Goal: Information Seeking & Learning: Learn about a topic

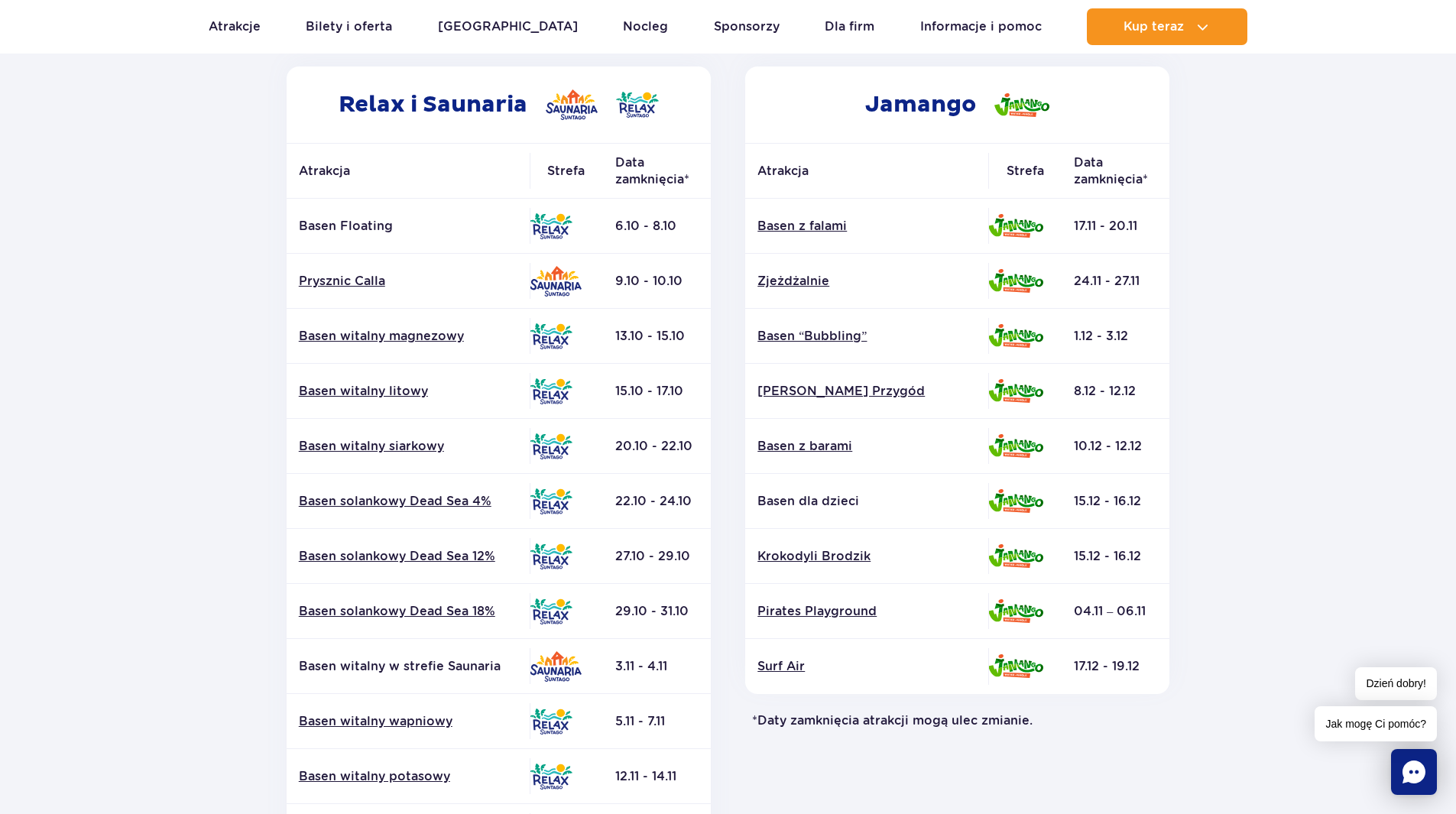
scroll to position [230, 0]
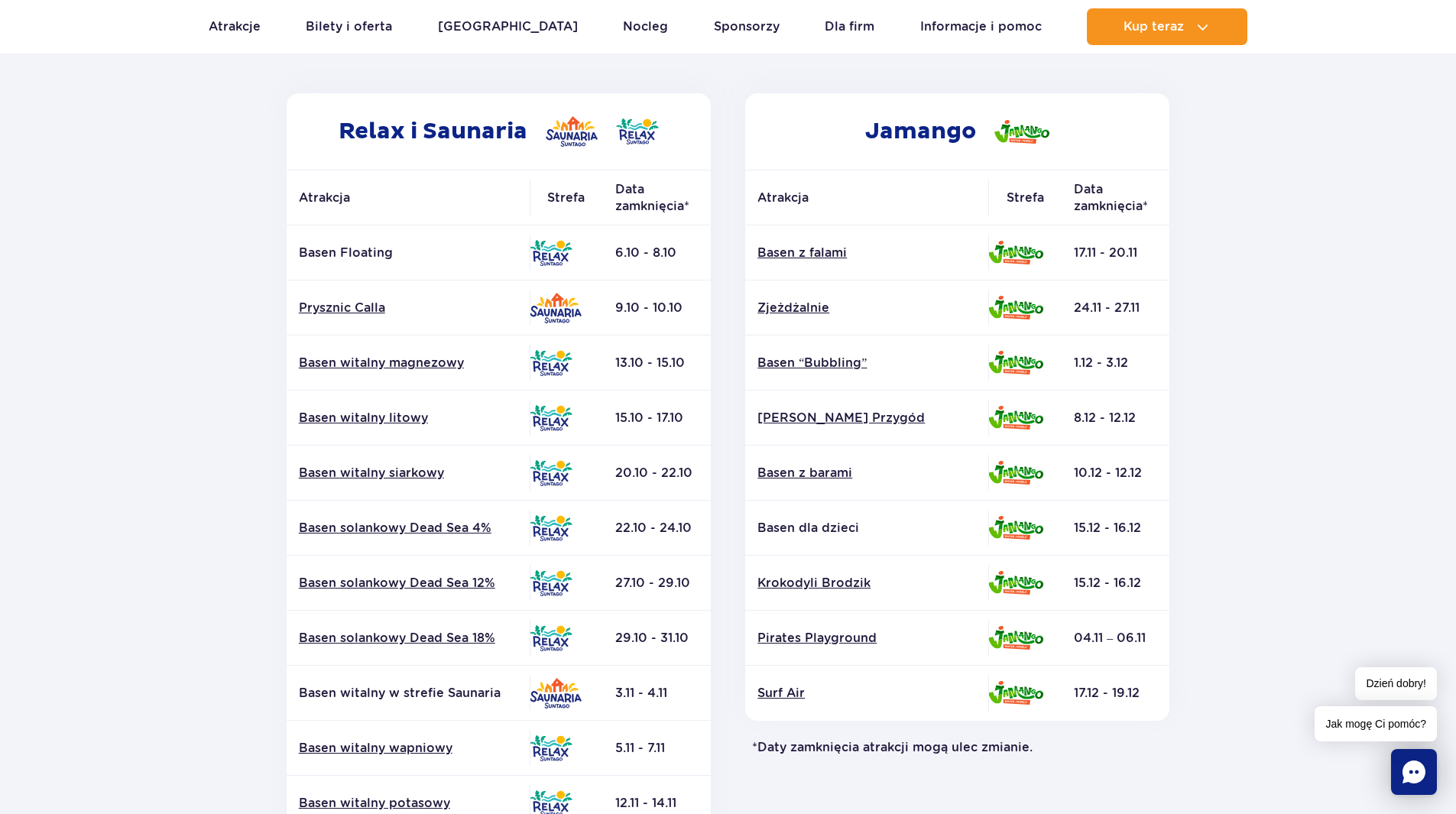
click at [222, 602] on section "Powrót do strony głównej Harmonogram prac konserwacyjnych 2025 Relax i Saunaria…" at bounding box center [728, 483] width 1456 height 1096
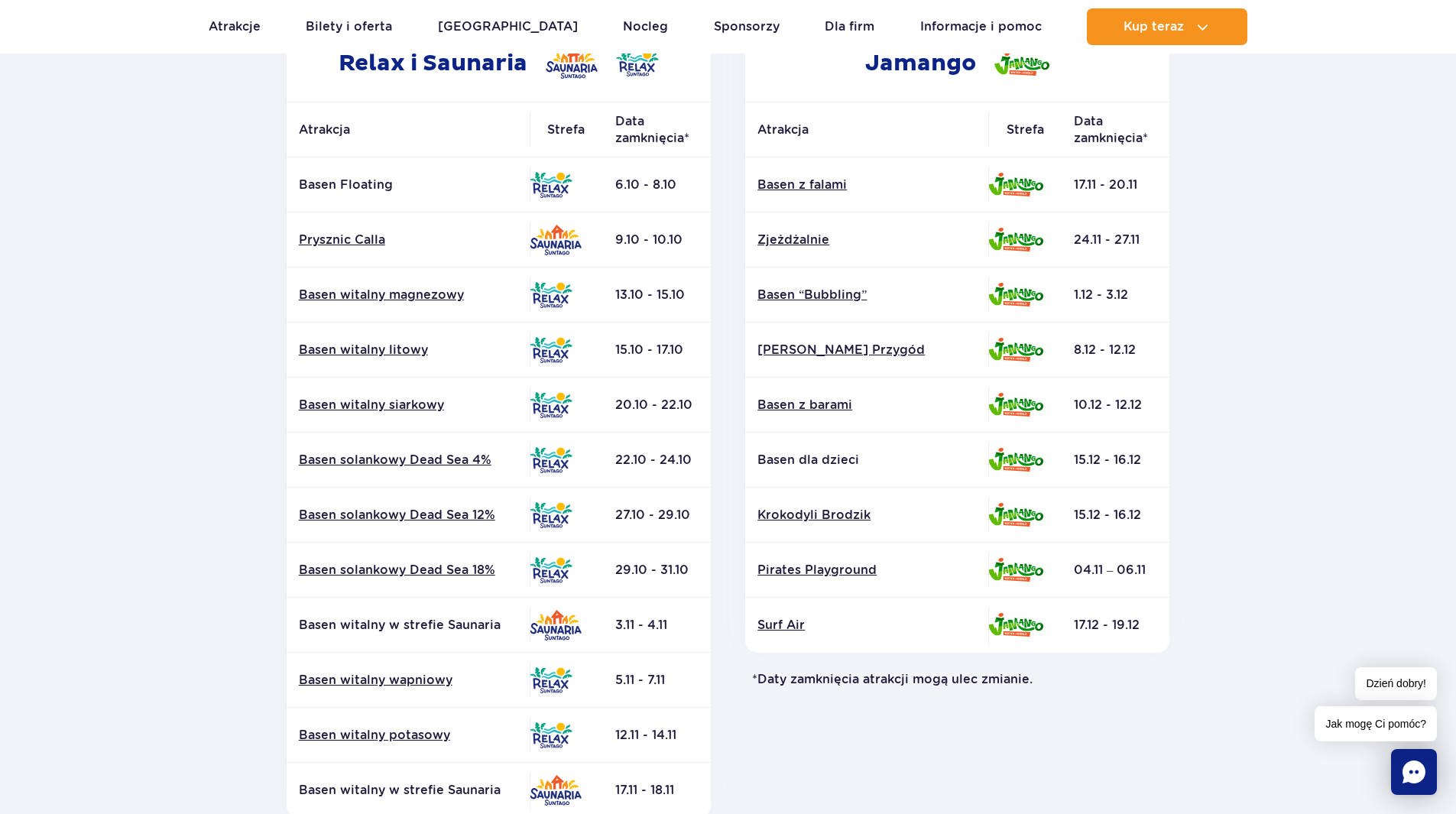
scroll to position [77, 0]
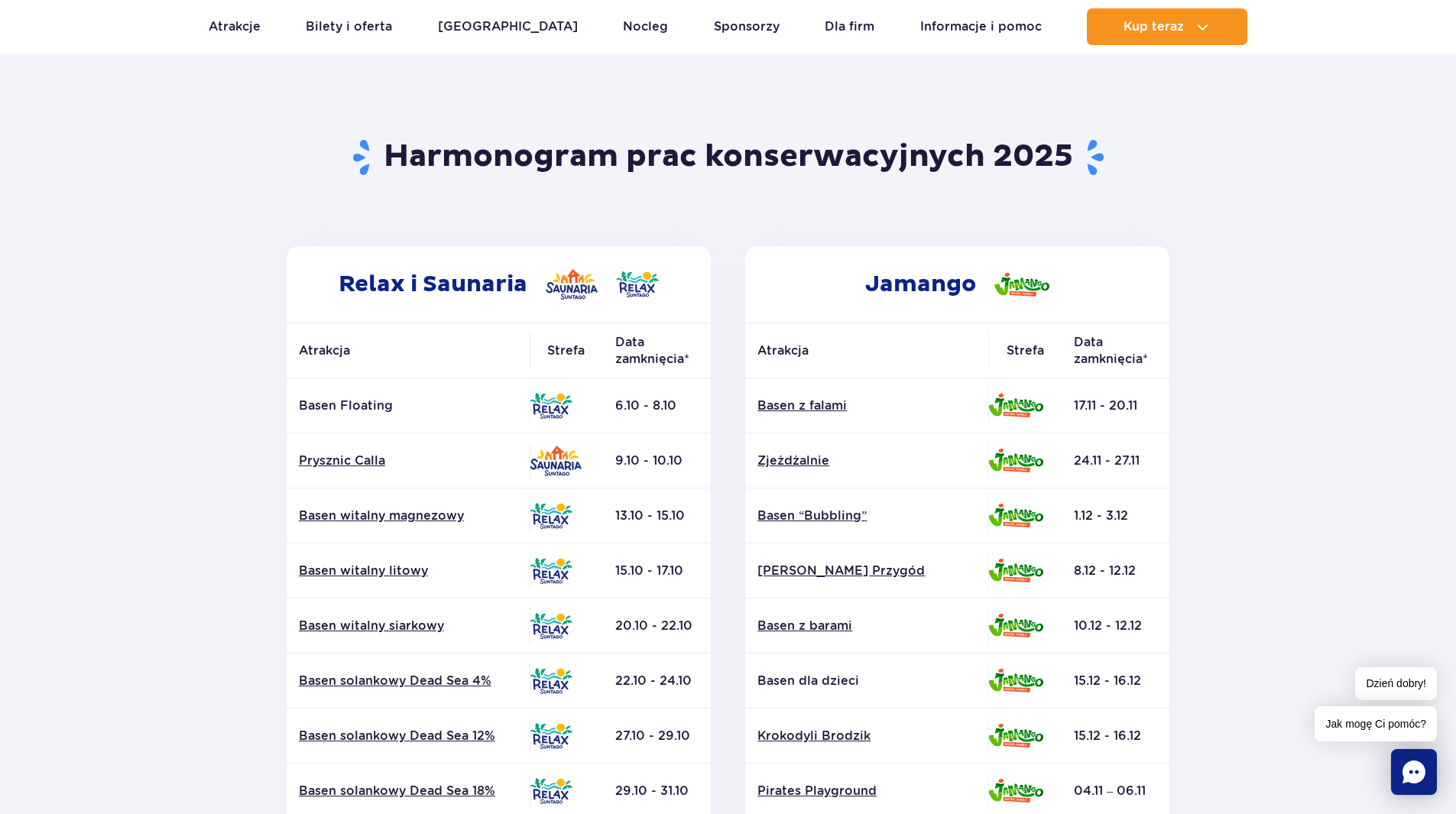
click at [1023, 286] on img at bounding box center [1022, 285] width 55 height 24
drag, startPoint x: 913, startPoint y: 269, endPoint x: 914, endPoint y: 285, distance: 16.0
click at [912, 269] on h2 "Jamango" at bounding box center [957, 285] width 424 height 77
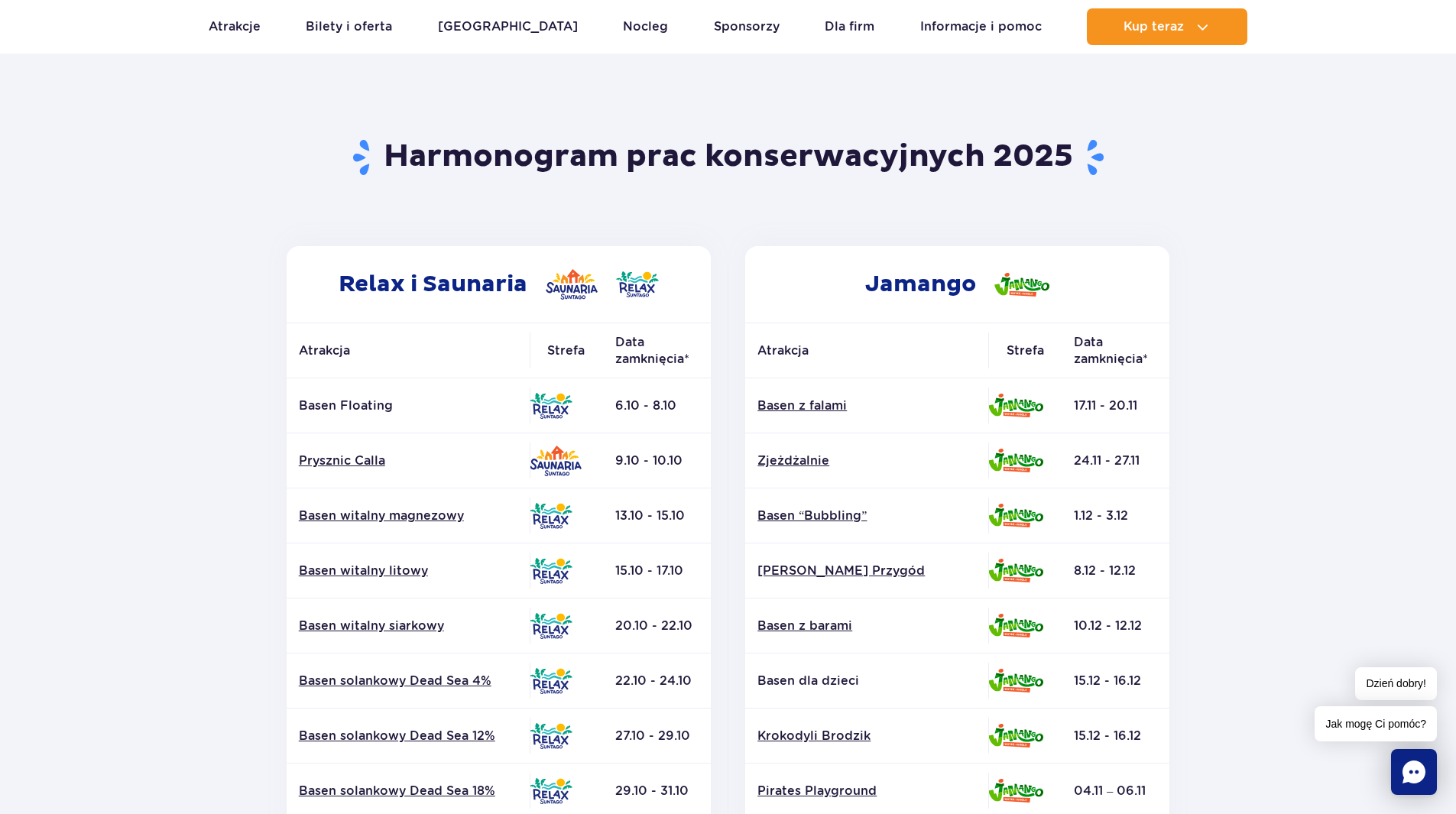
click at [914, 294] on h2 "Jamango" at bounding box center [957, 285] width 424 height 77
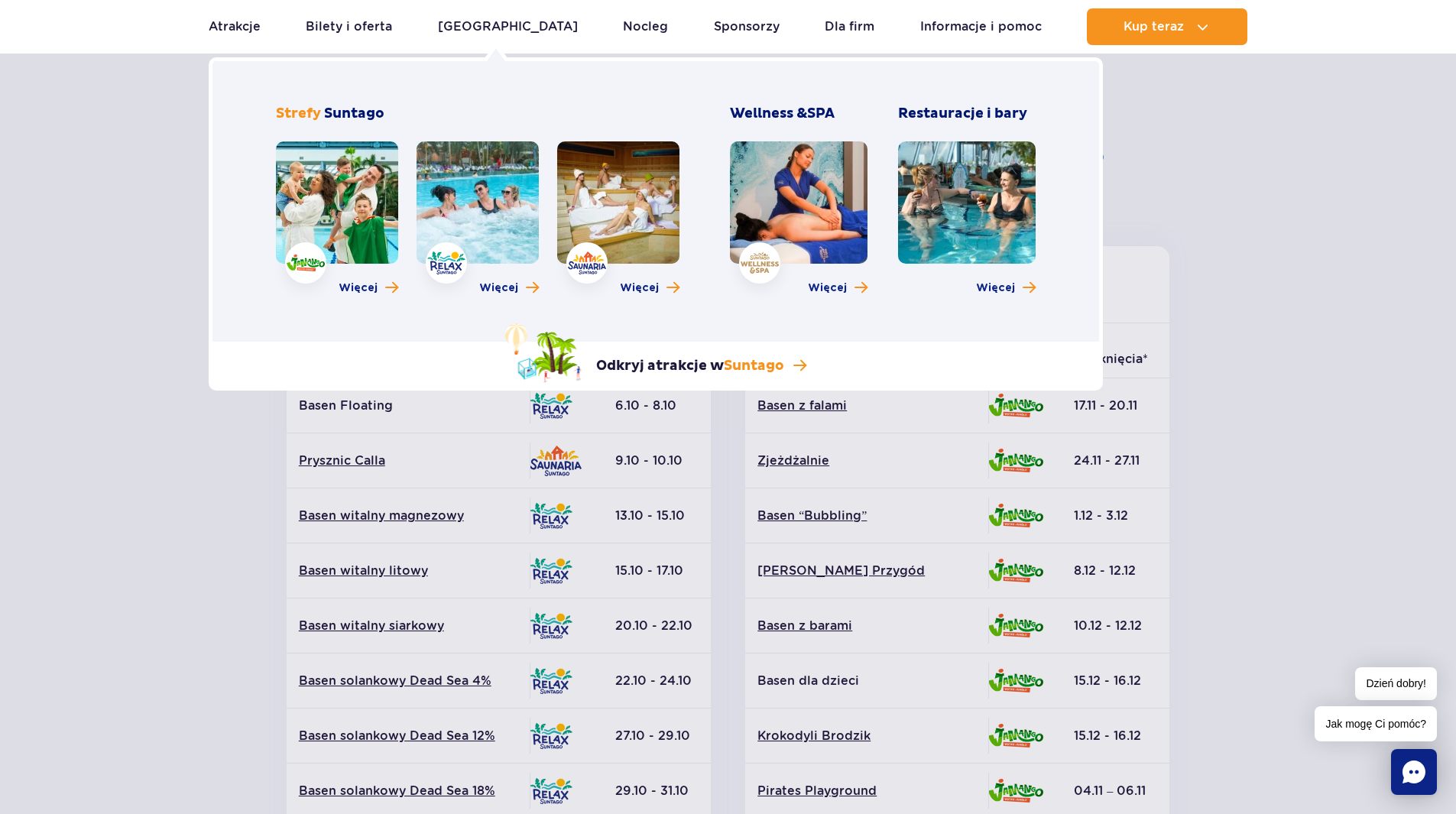
click at [308, 225] on link at bounding box center [337, 202] width 122 height 122
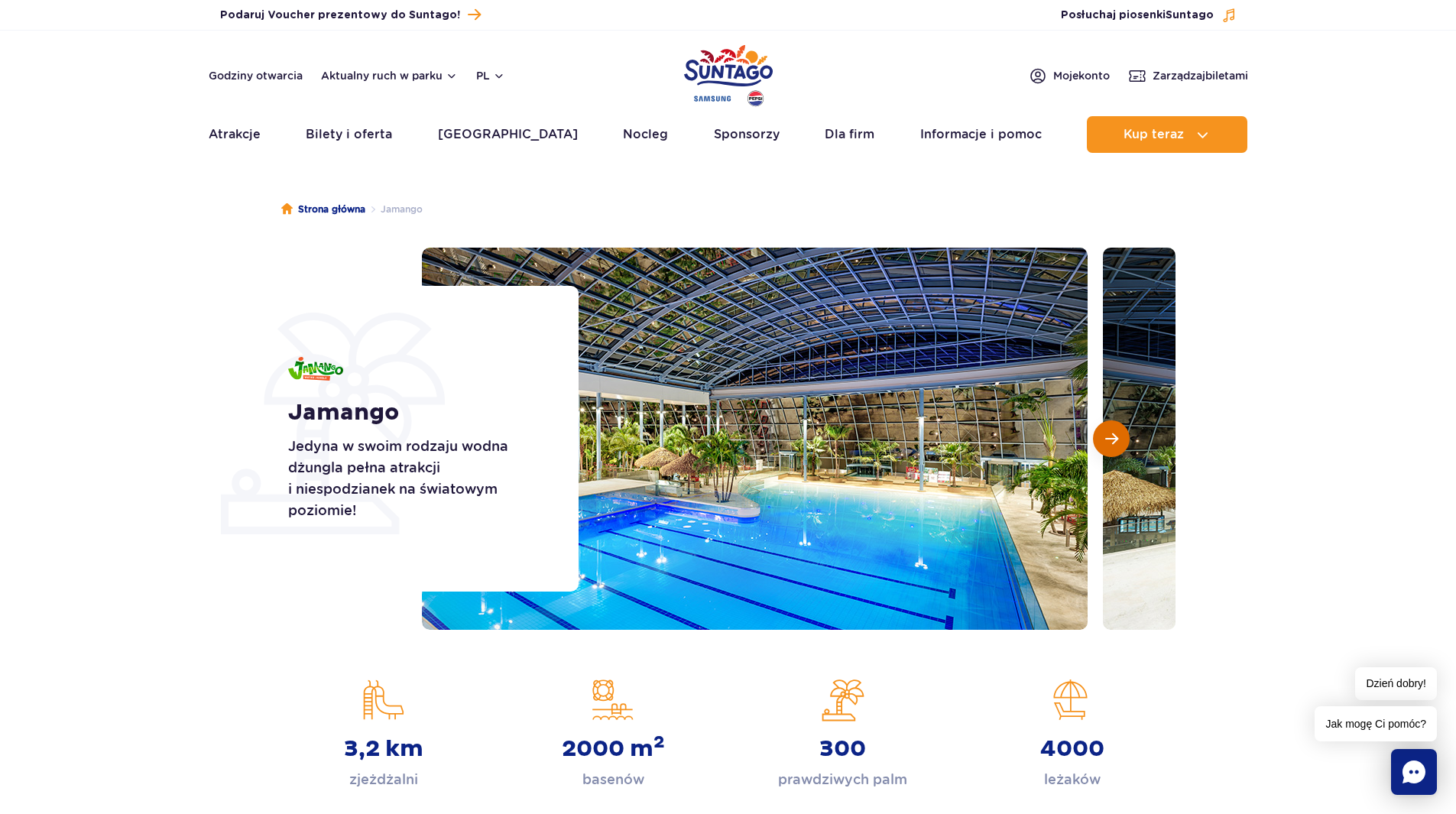
click at [1112, 449] on button "Następny slajd" at bounding box center [1111, 439] width 37 height 37
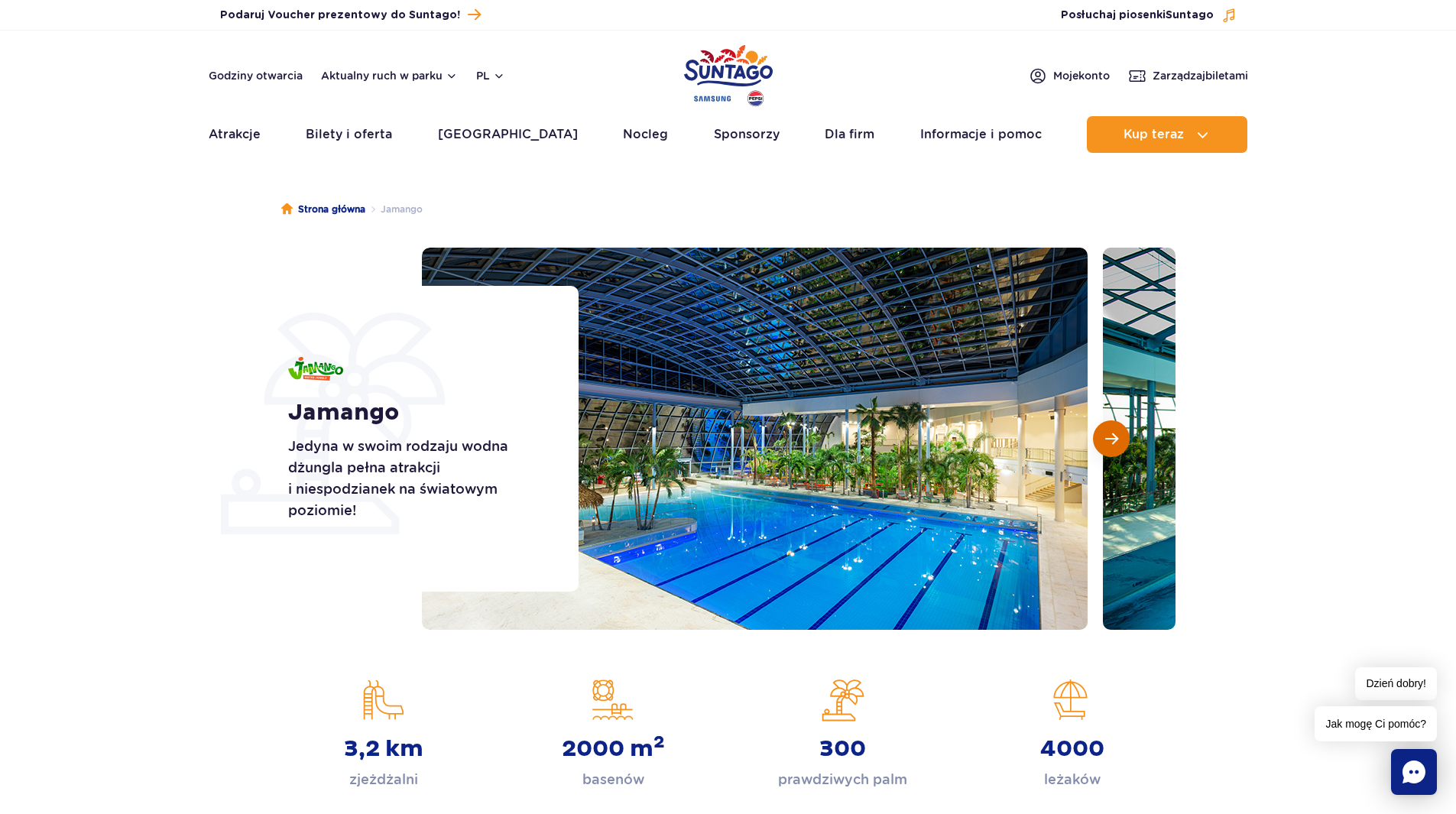
click at [1111, 448] on button "Następny slajd" at bounding box center [1111, 439] width 37 height 37
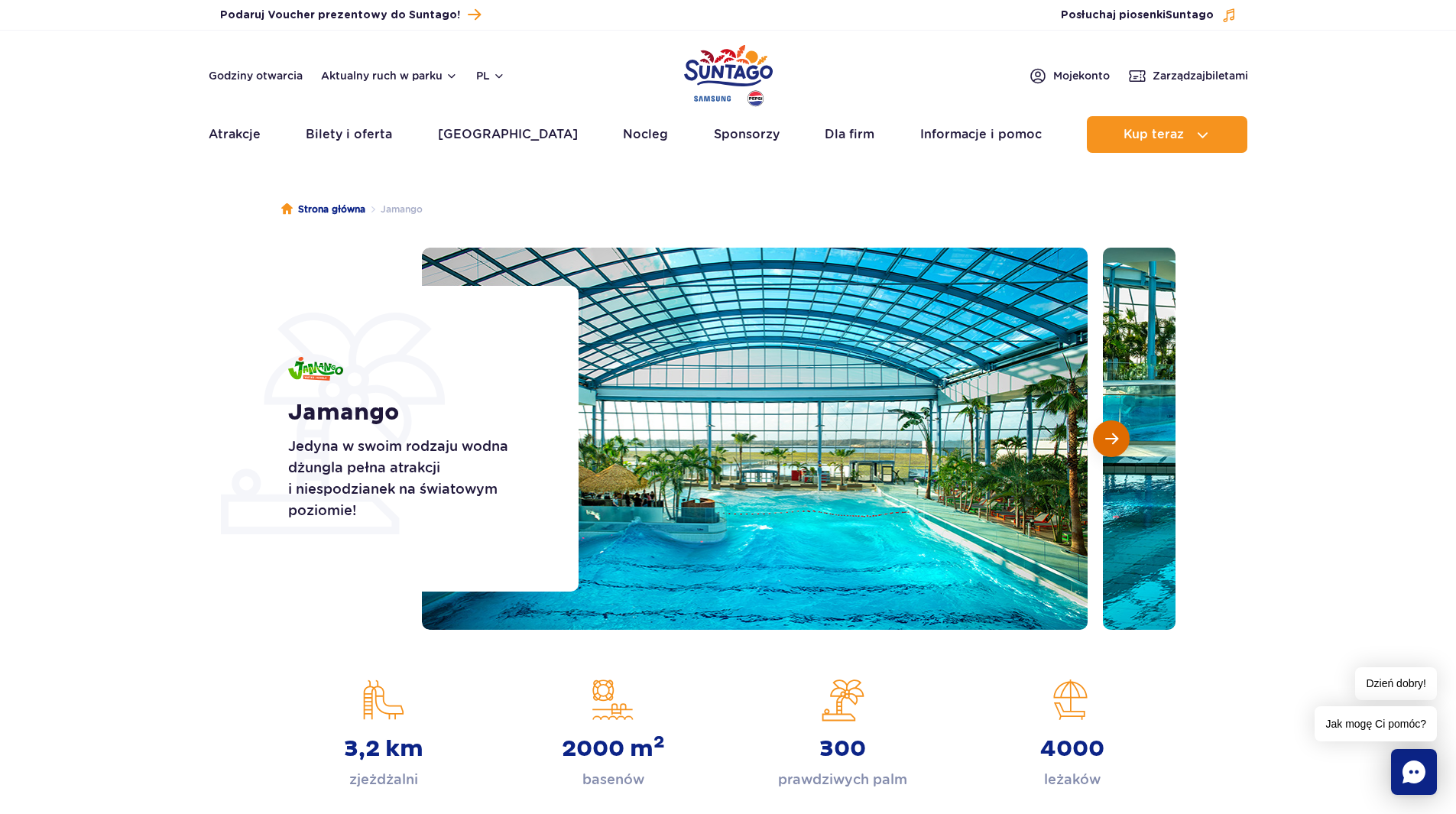
click at [1111, 448] on button "Następny slajd" at bounding box center [1111, 439] width 37 height 37
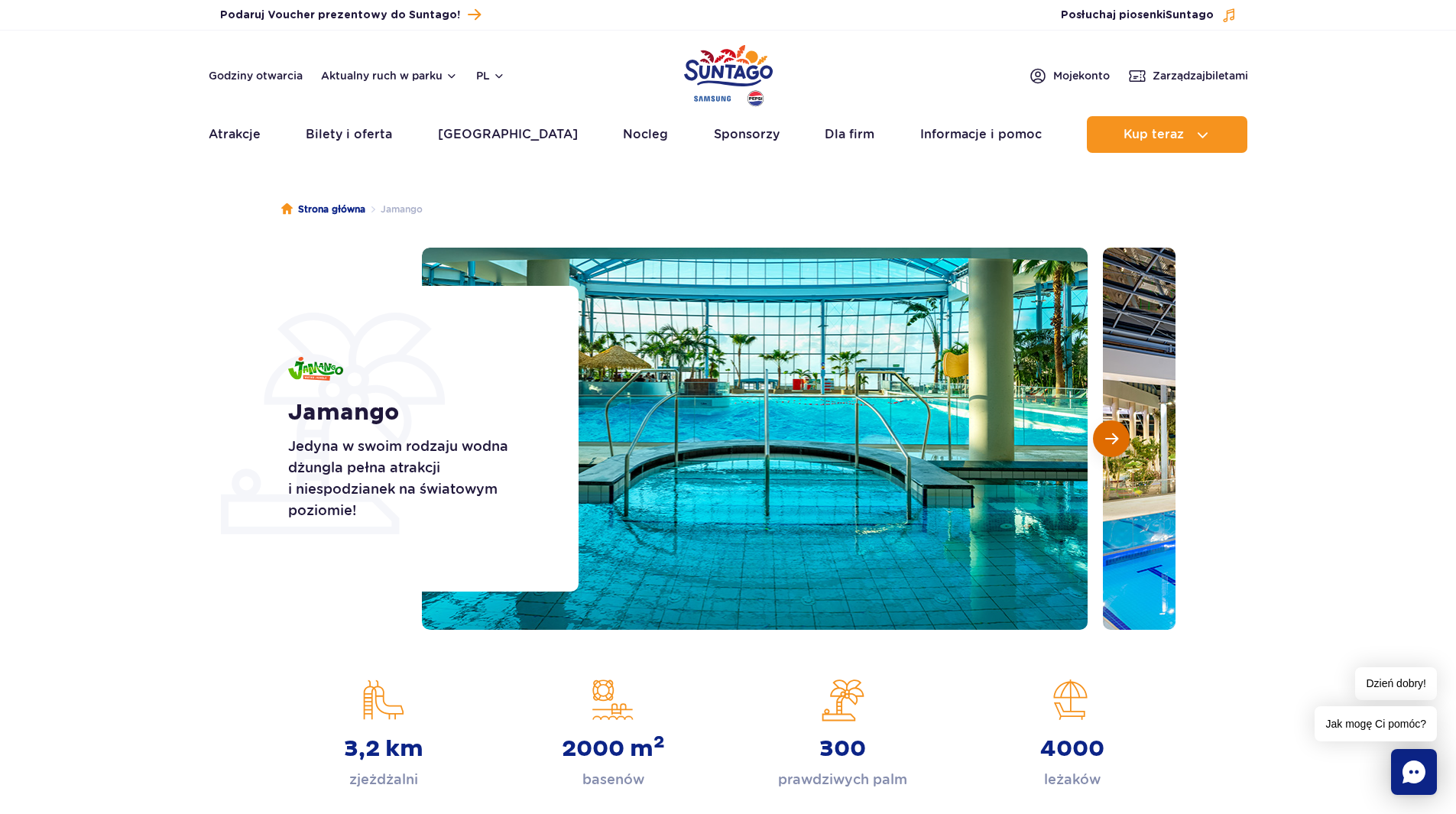
click at [1105, 447] on button "Następny slajd" at bounding box center [1111, 439] width 37 height 37
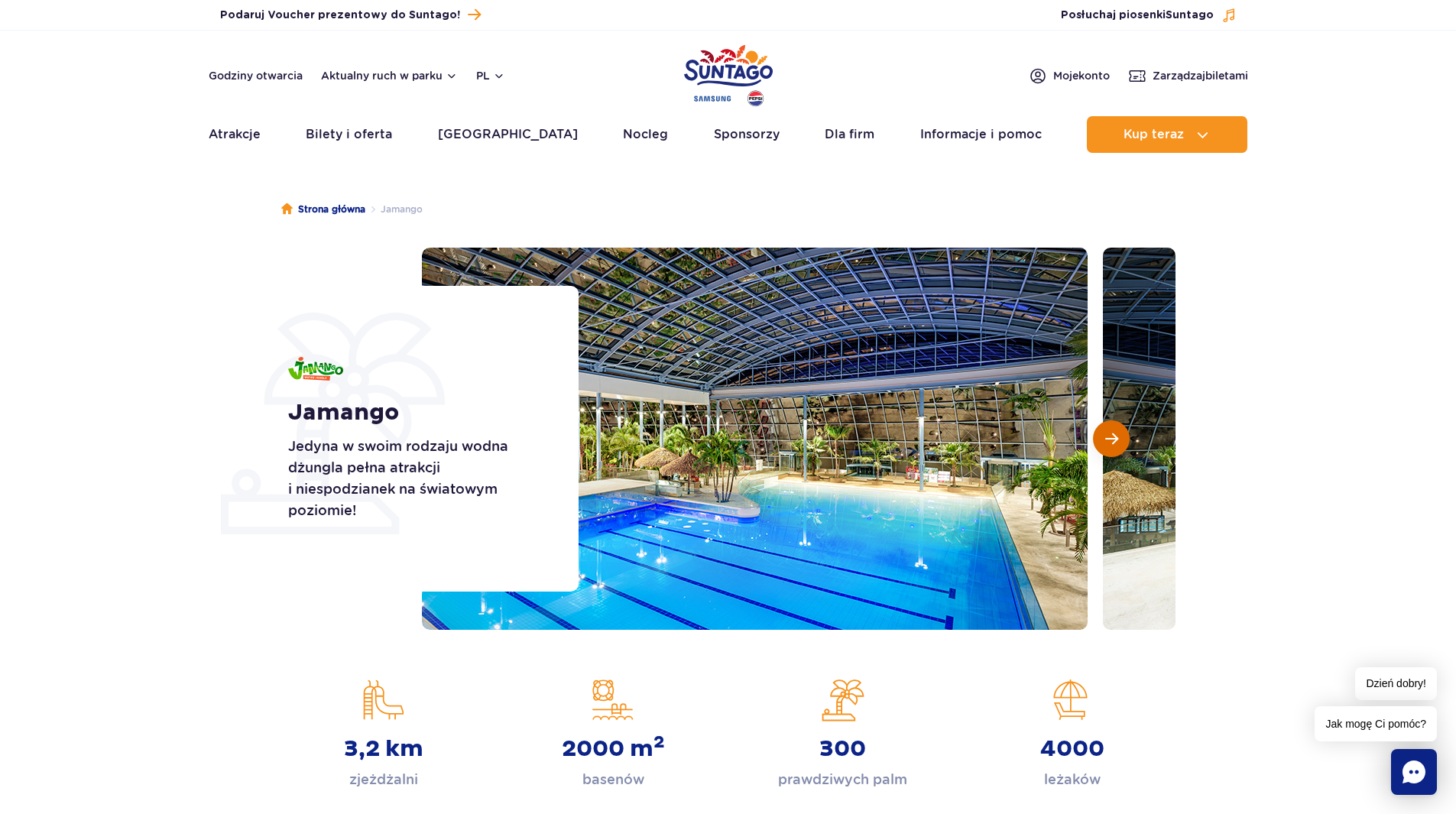
click at [1105, 447] on button "Następny slajd" at bounding box center [1111, 439] width 37 height 37
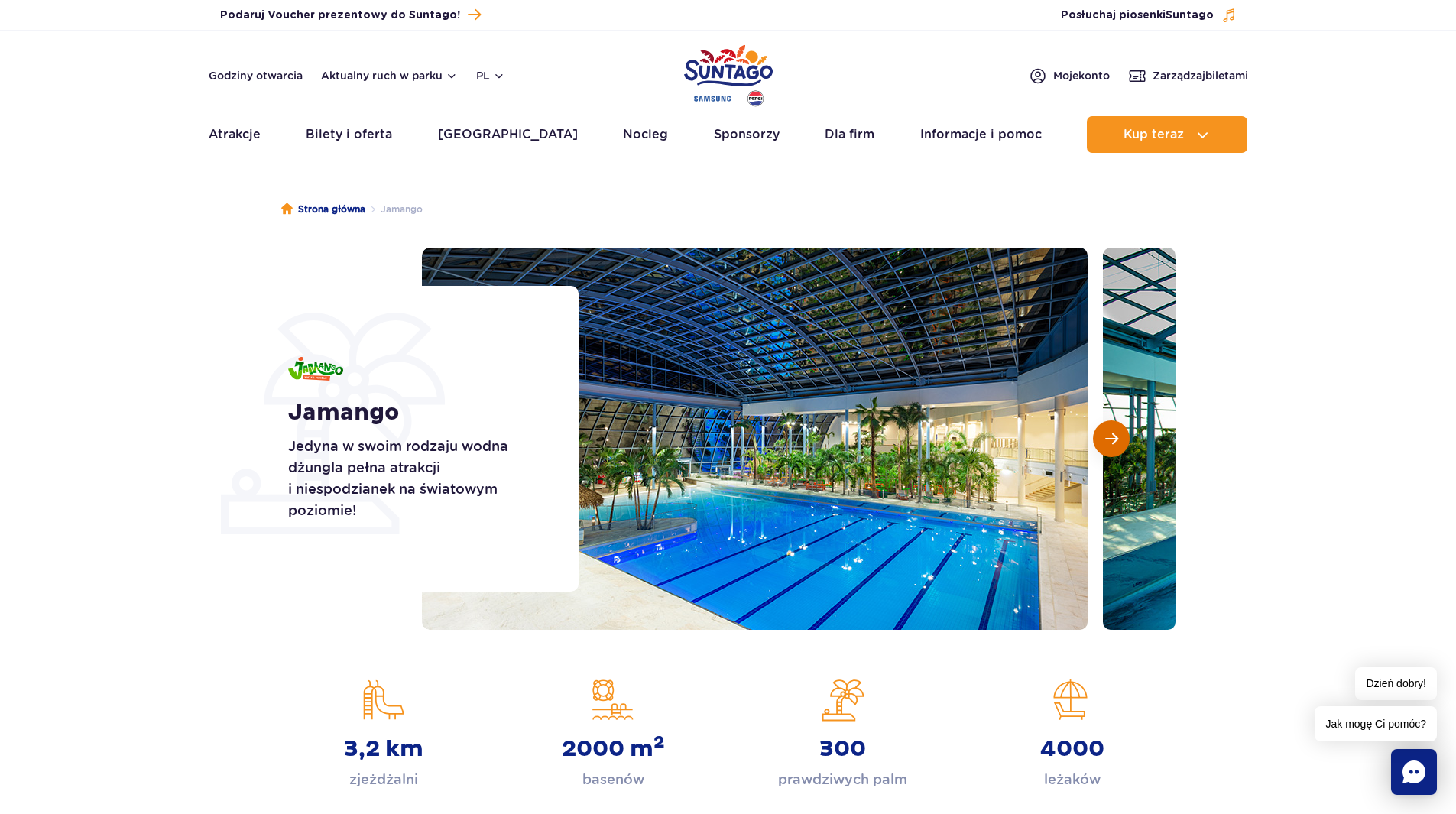
click at [1105, 447] on button "Następny slajd" at bounding box center [1111, 439] width 37 height 37
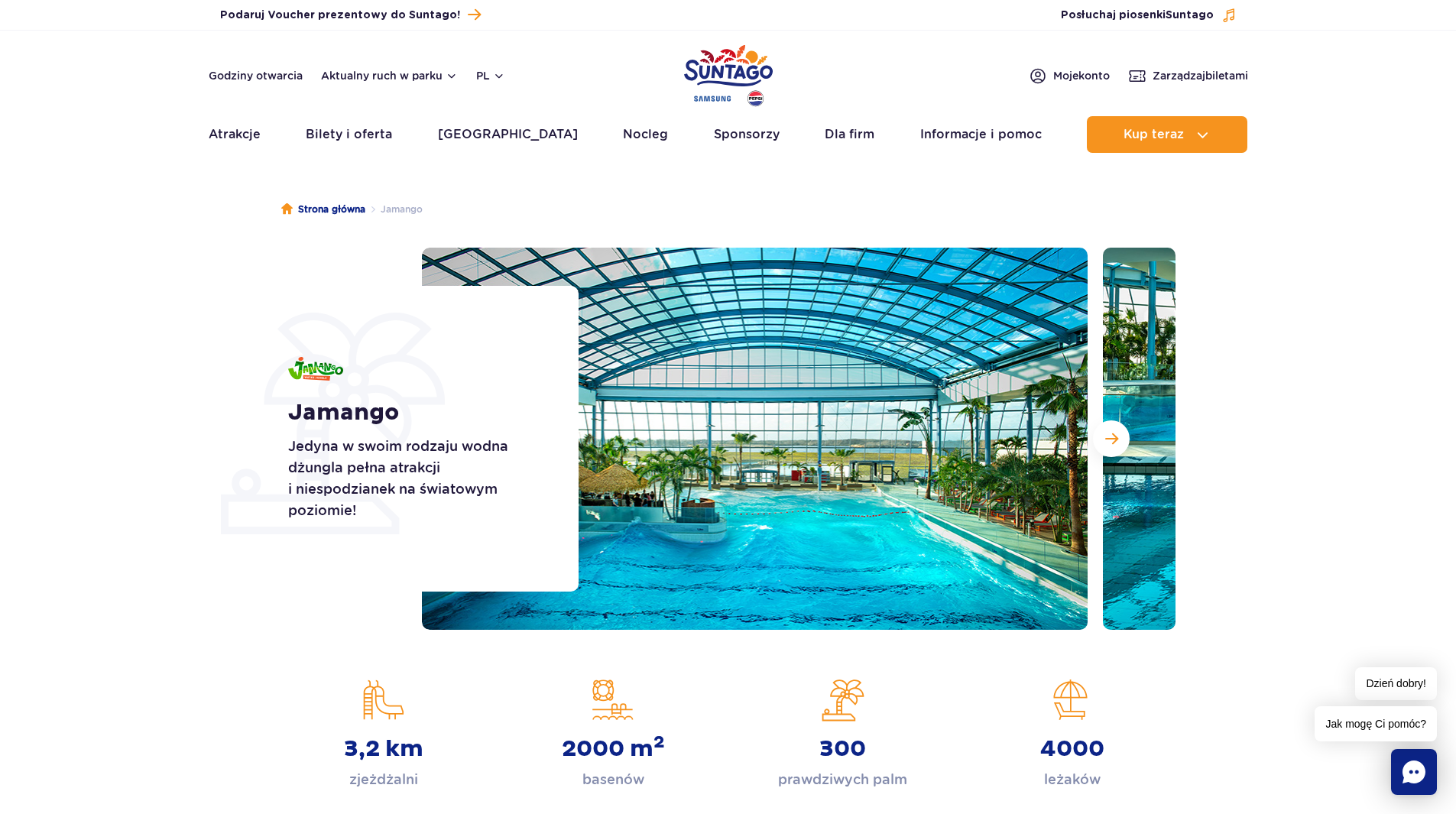
click at [833, 547] on img at bounding box center [755, 438] width 666 height 383
click at [1111, 422] on button "Następny slajd" at bounding box center [1111, 439] width 37 height 37
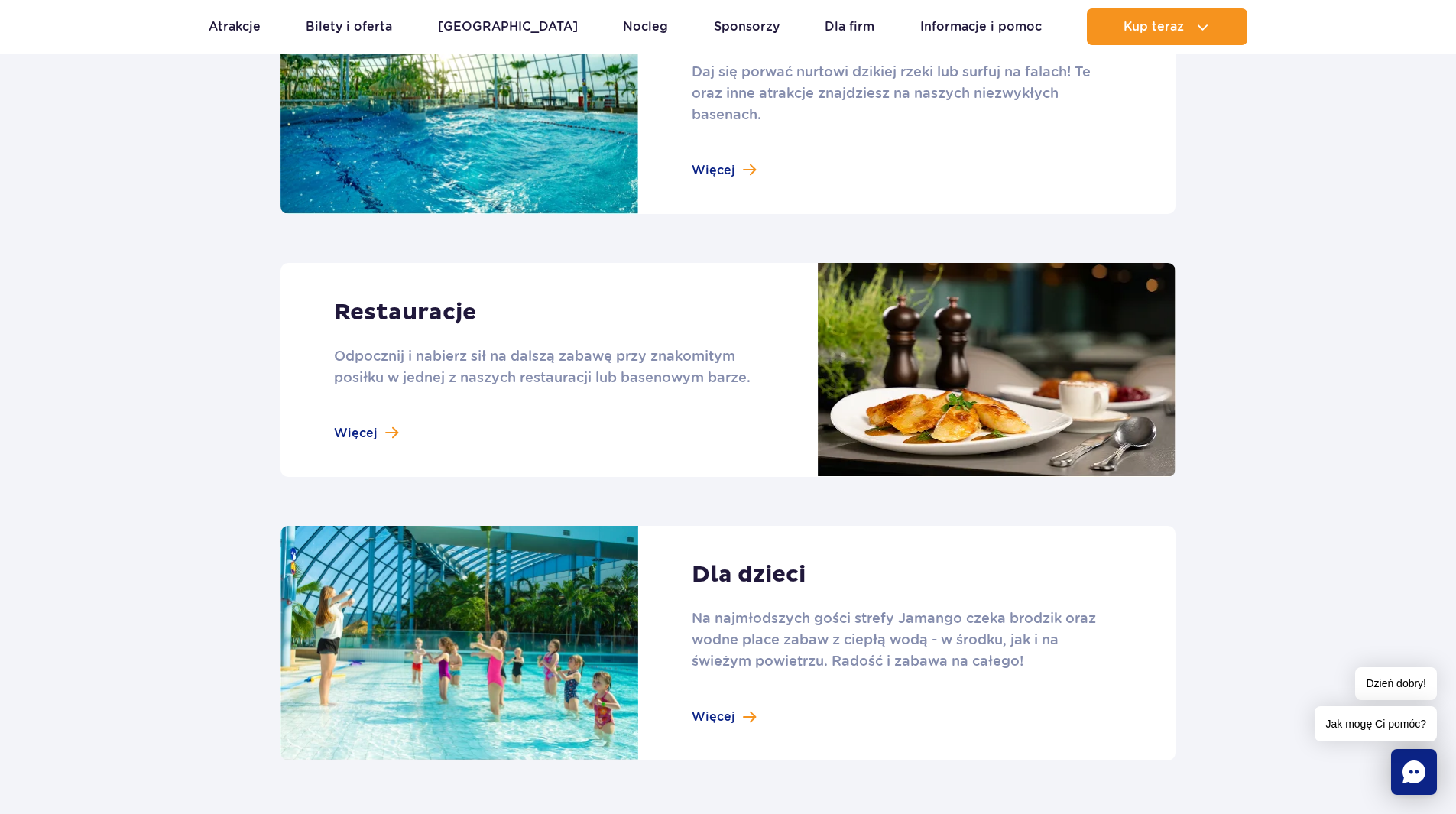
scroll to position [1529, 0]
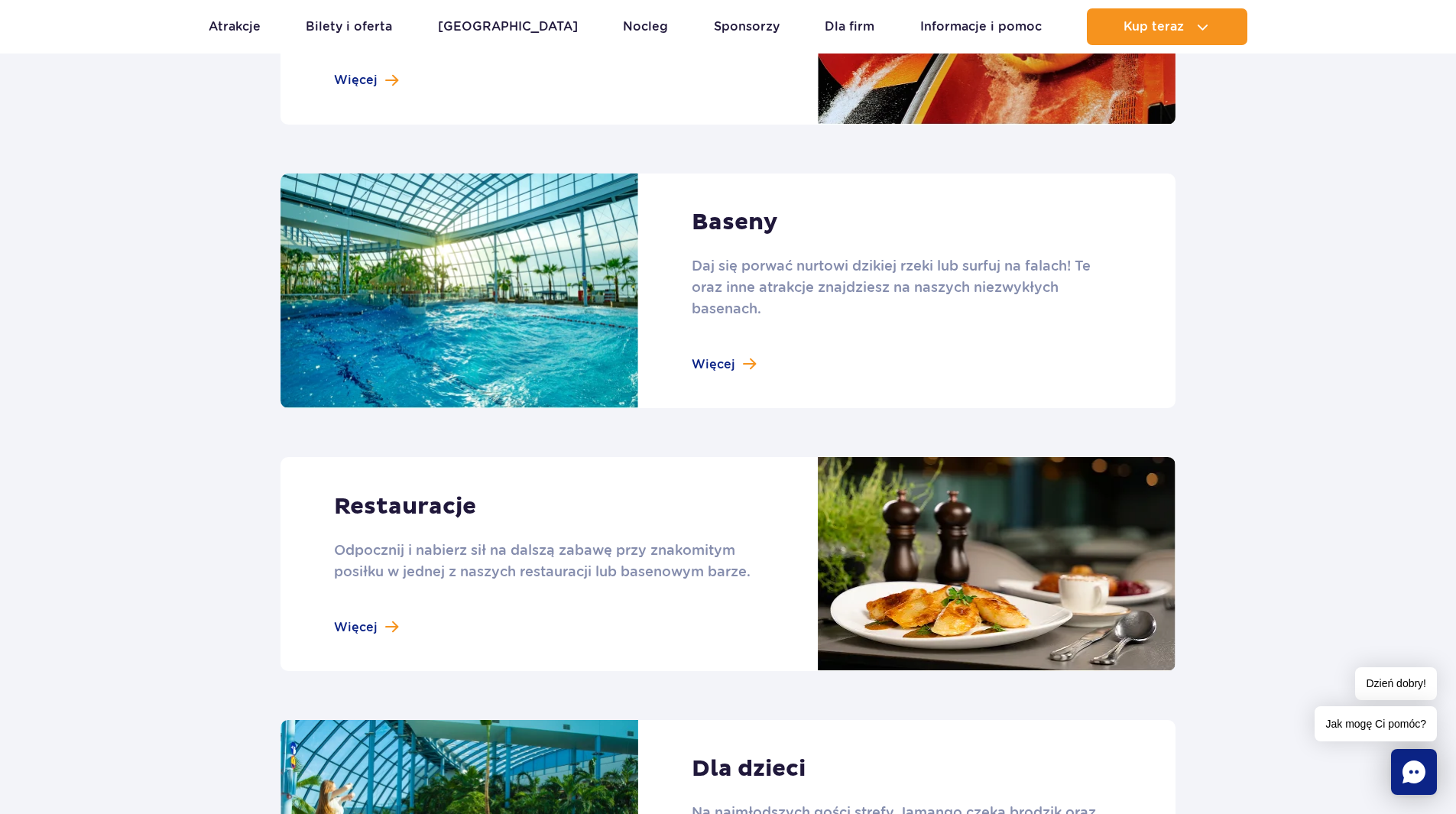
click at [717, 369] on link at bounding box center [727, 291] width 895 height 235
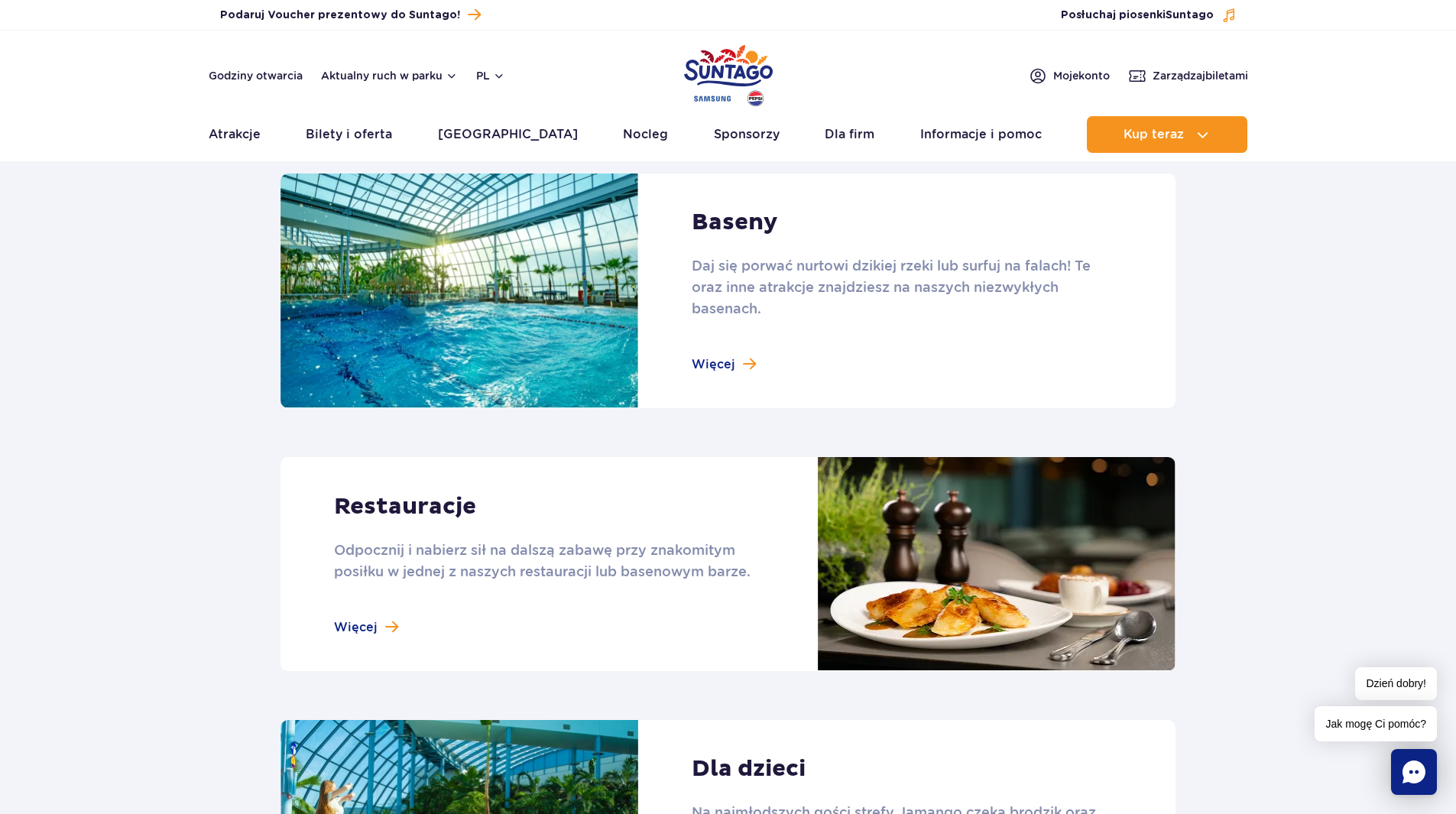
click at [535, 162] on main "Strona główna Jamango Jamango Jedyna w swoim rodzaju wodna dżungla pełna atrakc…" at bounding box center [728, 463] width 1456 height 3925
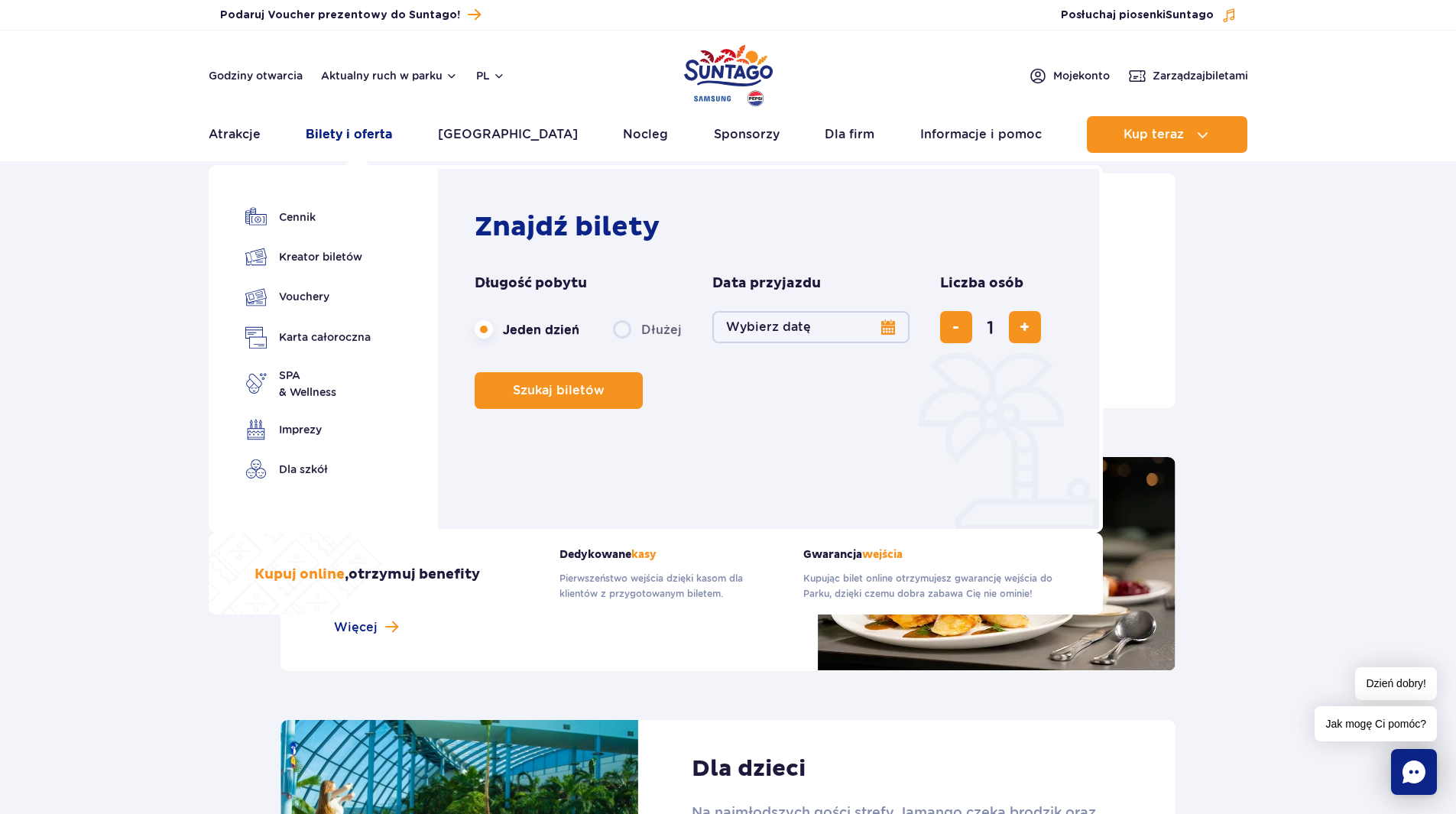
click at [368, 135] on link "Bilety i oferta" at bounding box center [349, 134] width 87 height 37
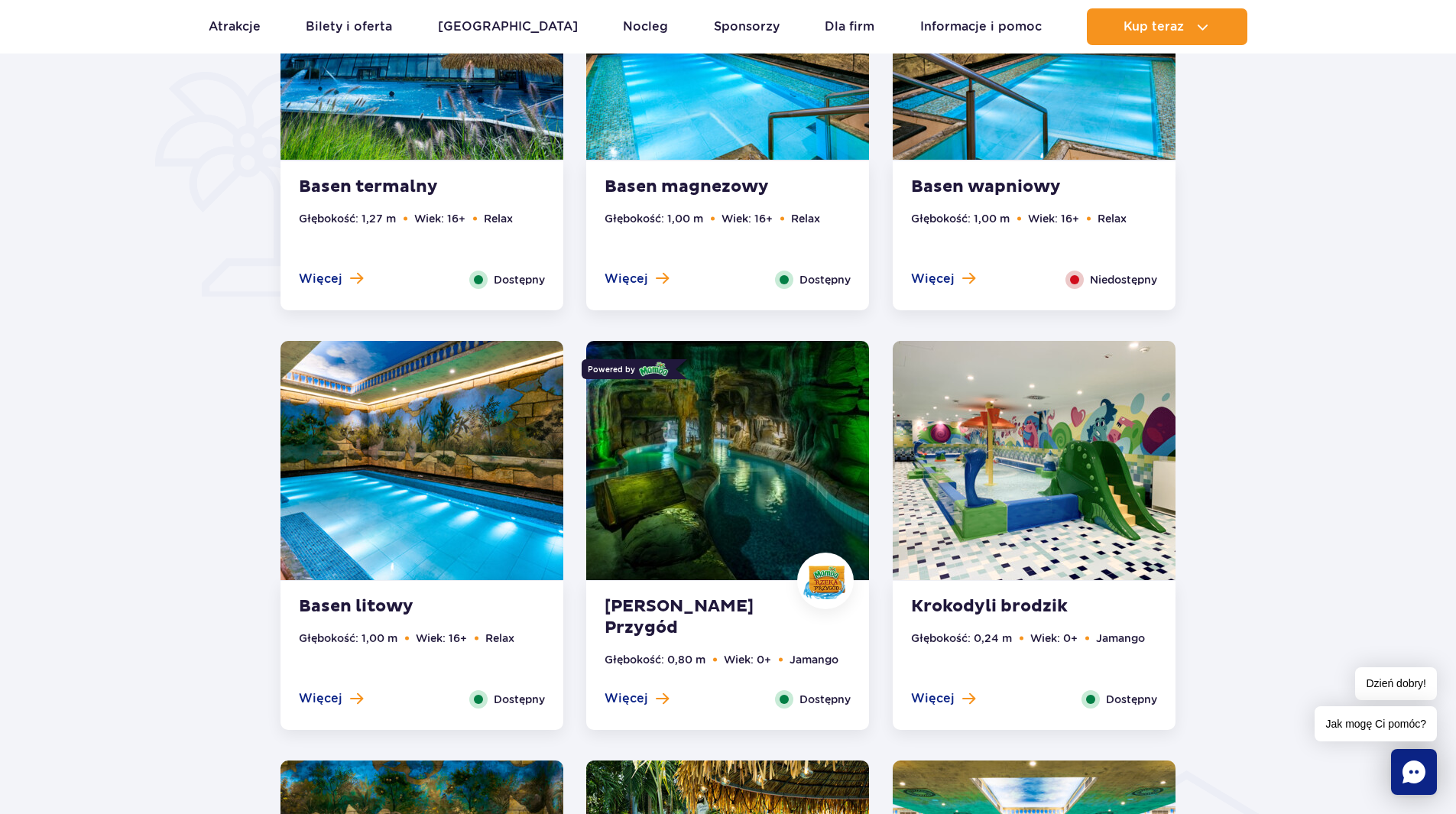
scroll to position [1300, 0]
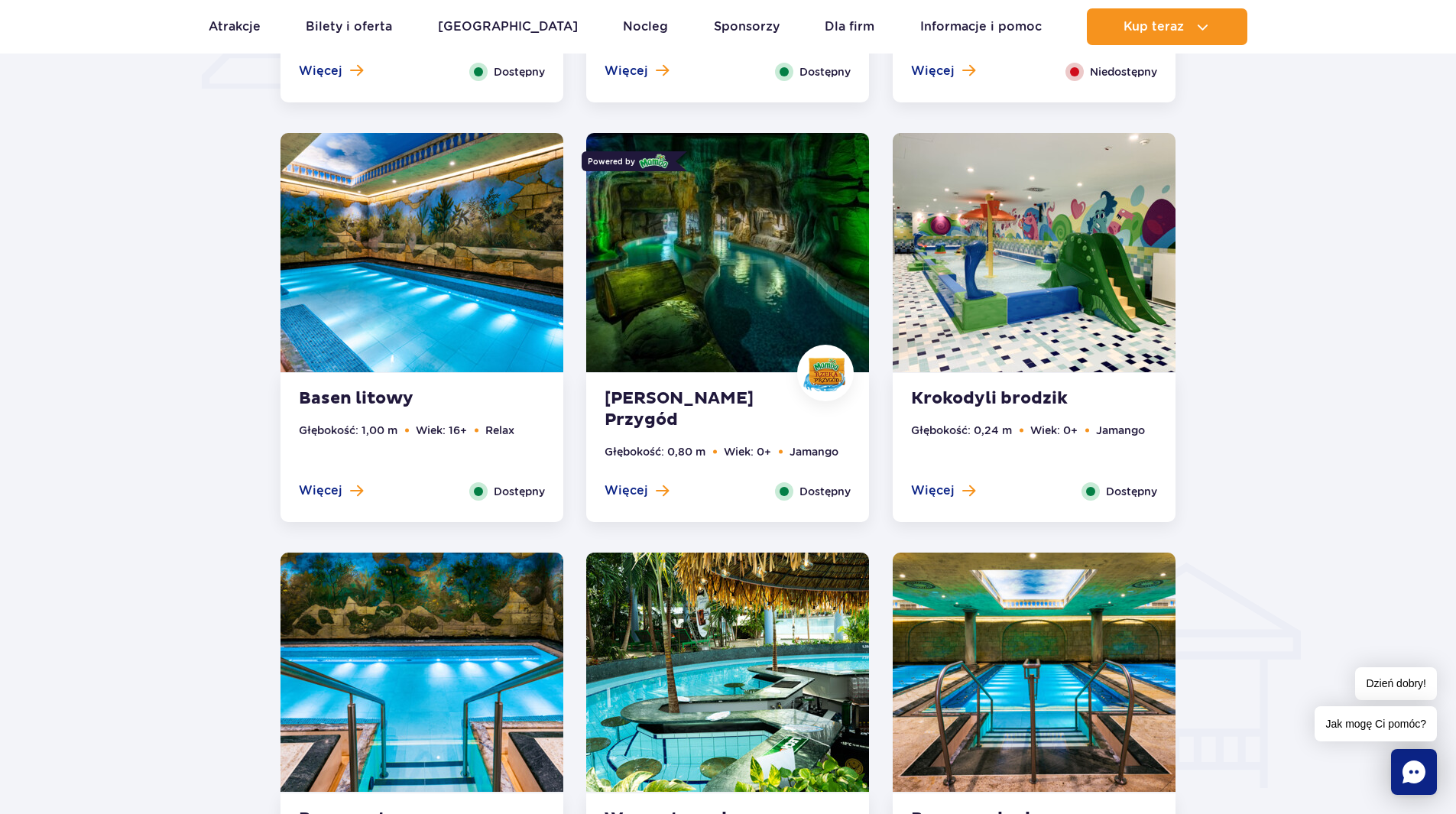
click at [683, 270] on img at bounding box center [728, 253] width 283 height 240
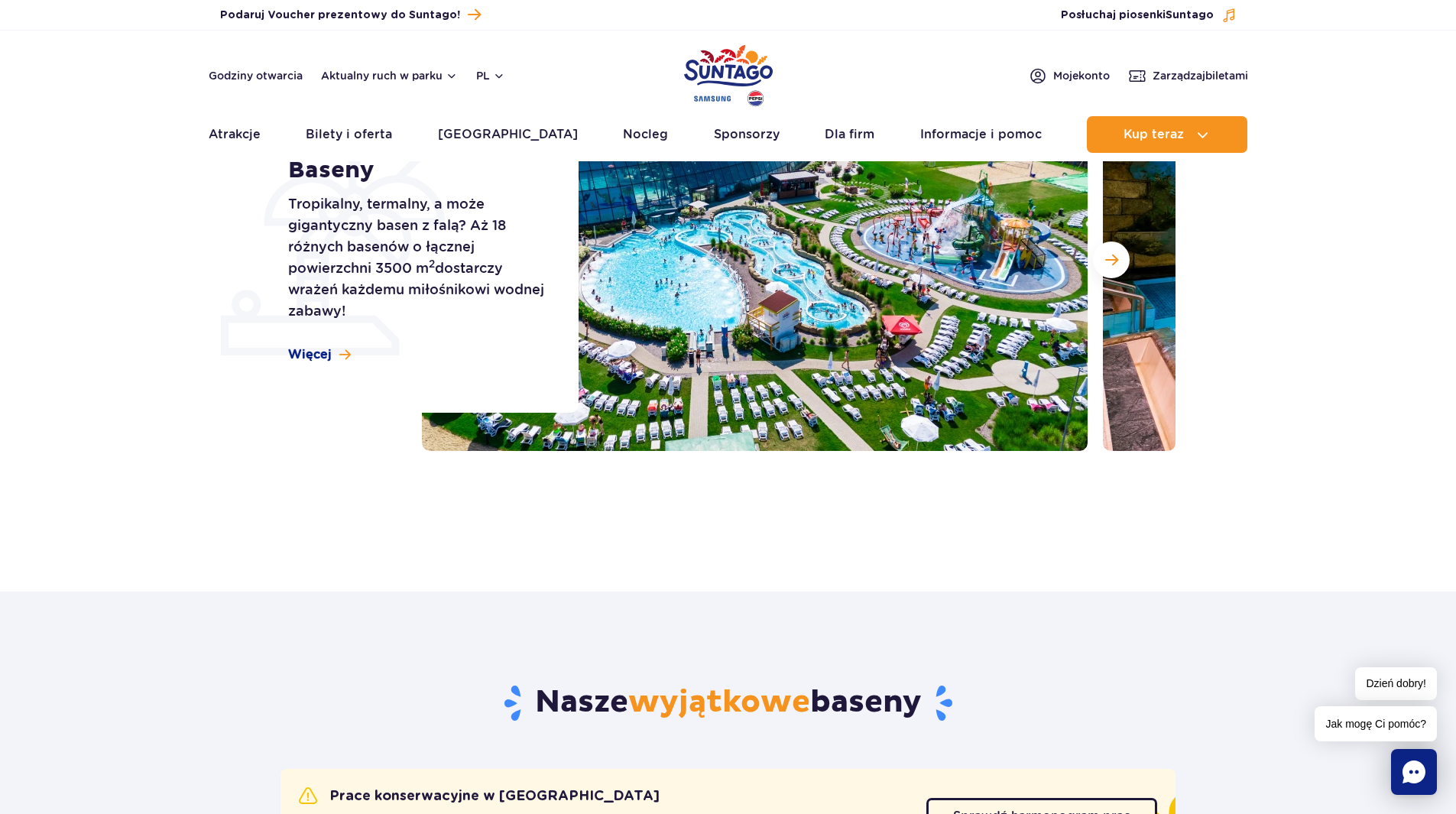
scroll to position [0, 0]
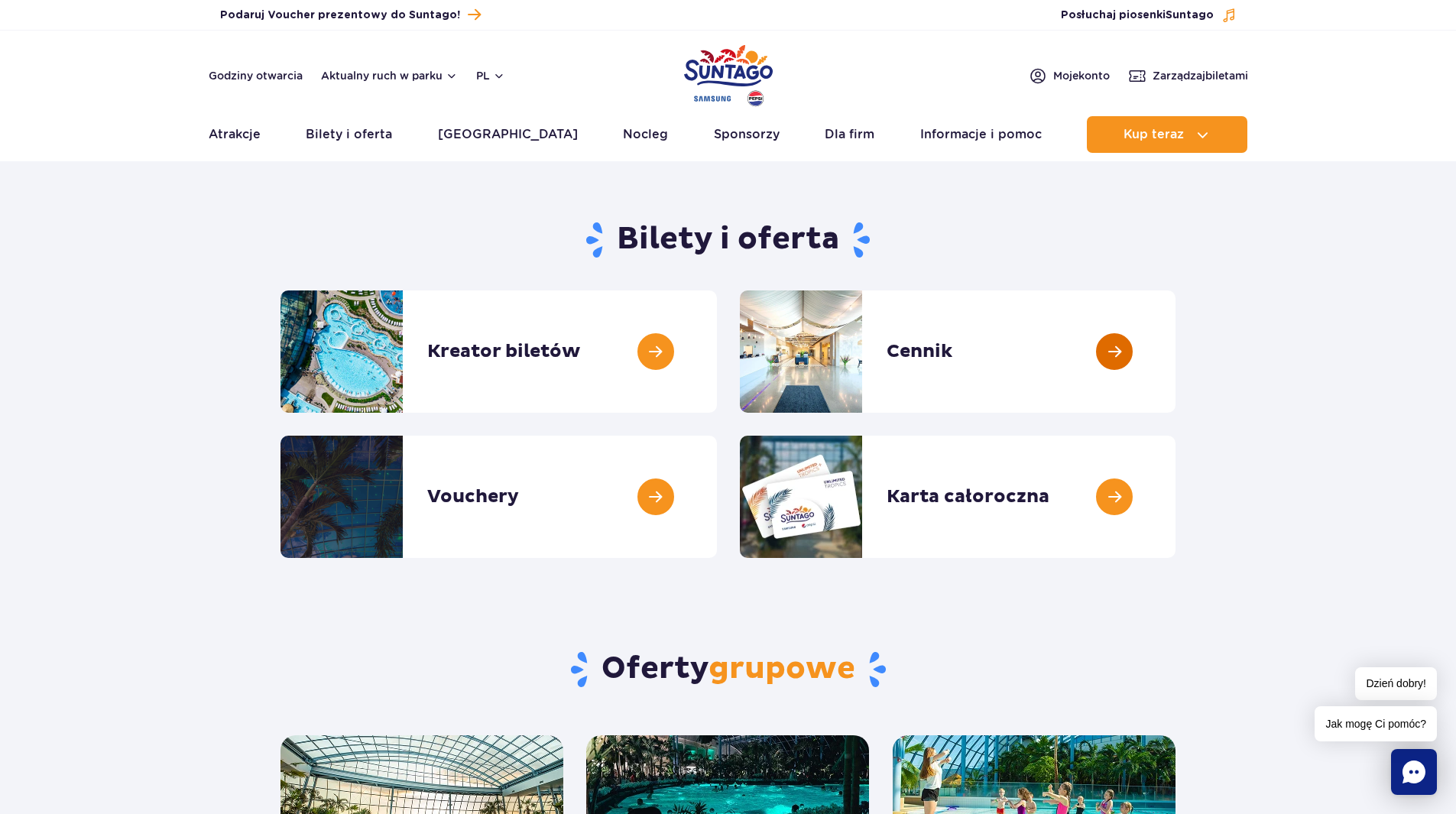
click at [1176, 350] on link at bounding box center [1176, 352] width 0 height 122
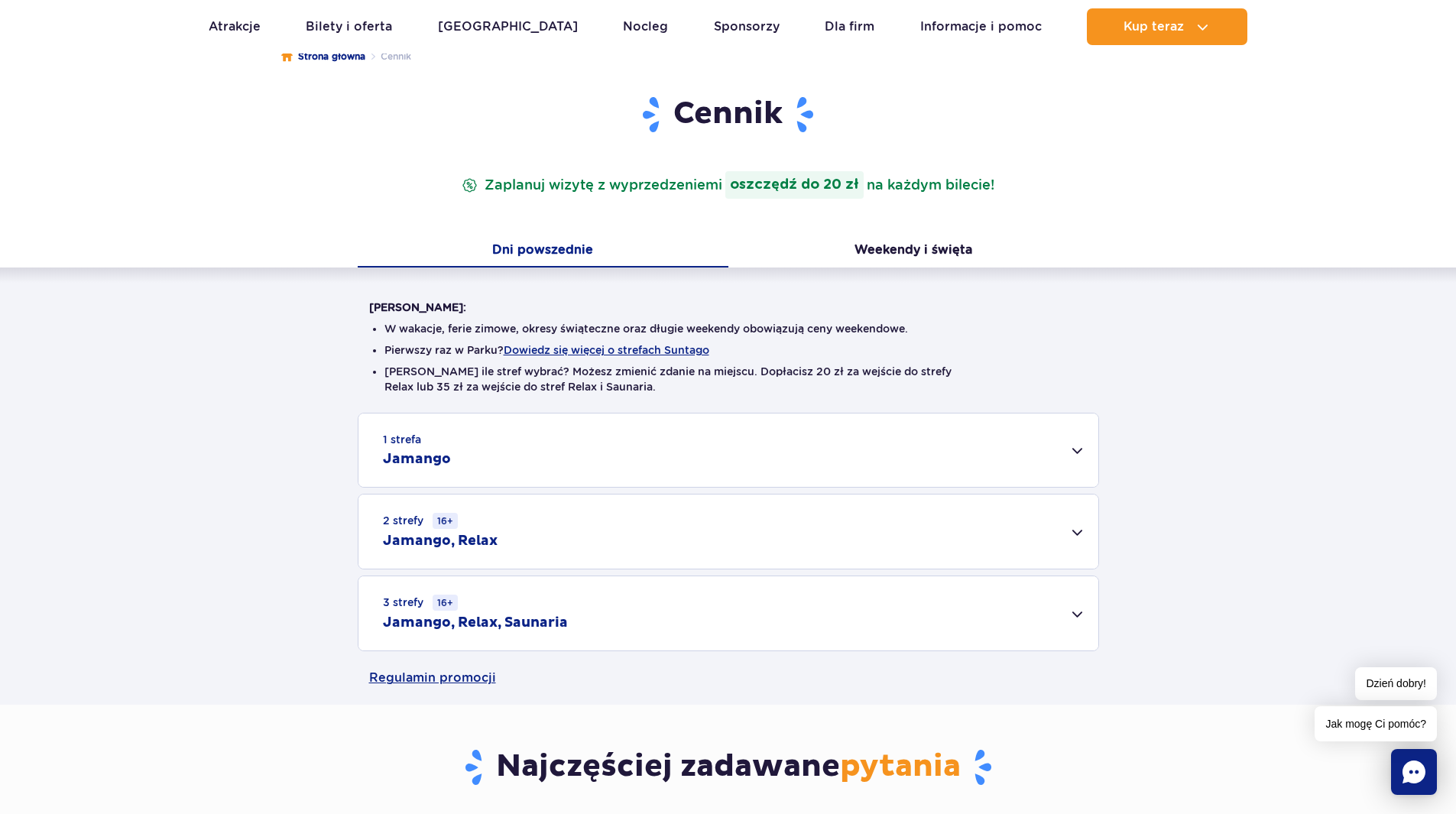
click at [694, 543] on div "2 strefy 16+ Jamango, Relax" at bounding box center [728, 532] width 739 height 74
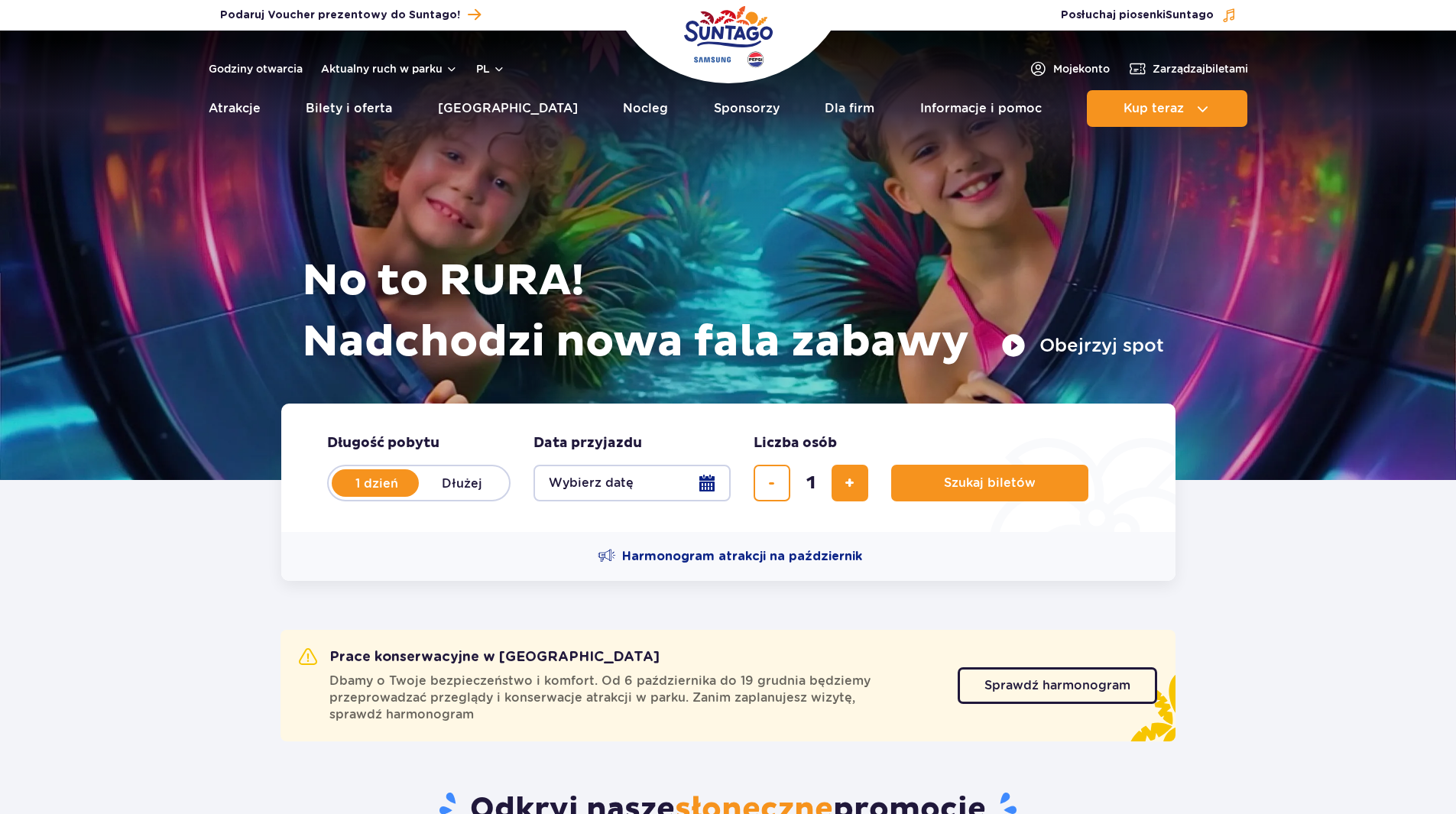
drag, startPoint x: 0, startPoint y: 0, endPoint x: 387, endPoint y: 173, distance: 423.9
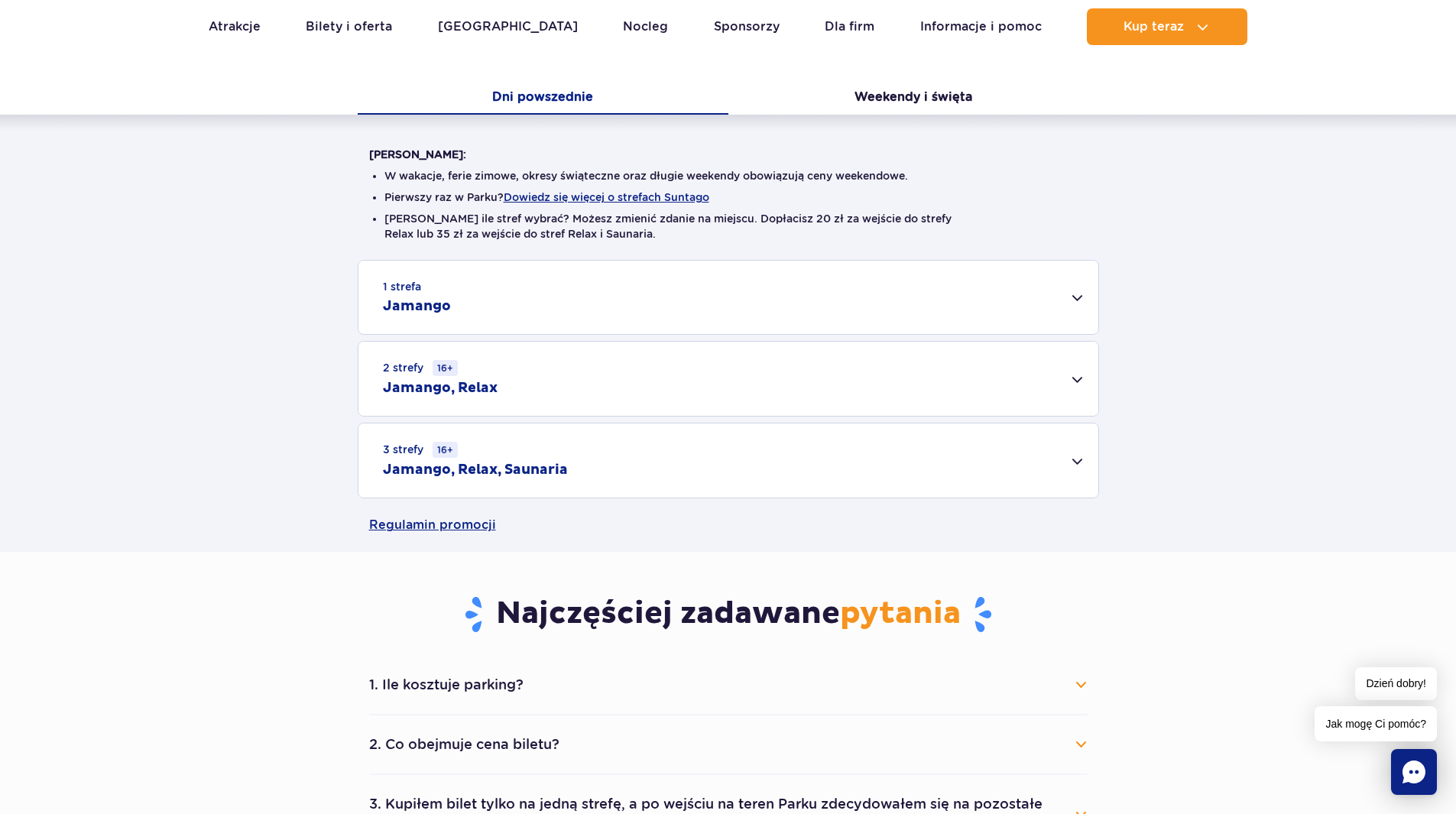
drag, startPoint x: 276, startPoint y: 396, endPoint x: 279, endPoint y: 379, distance: 17.3
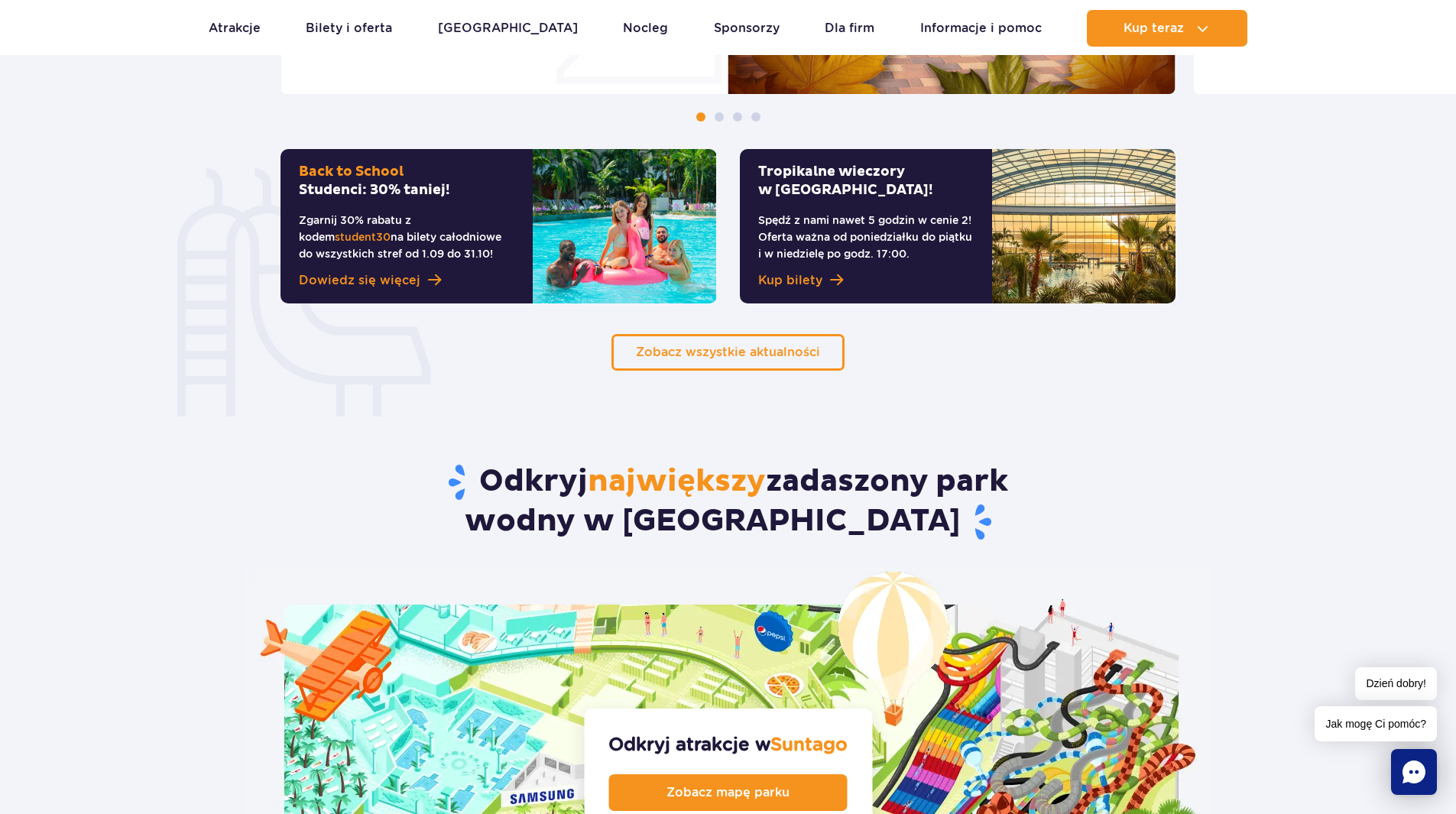
scroll to position [1300, 0]
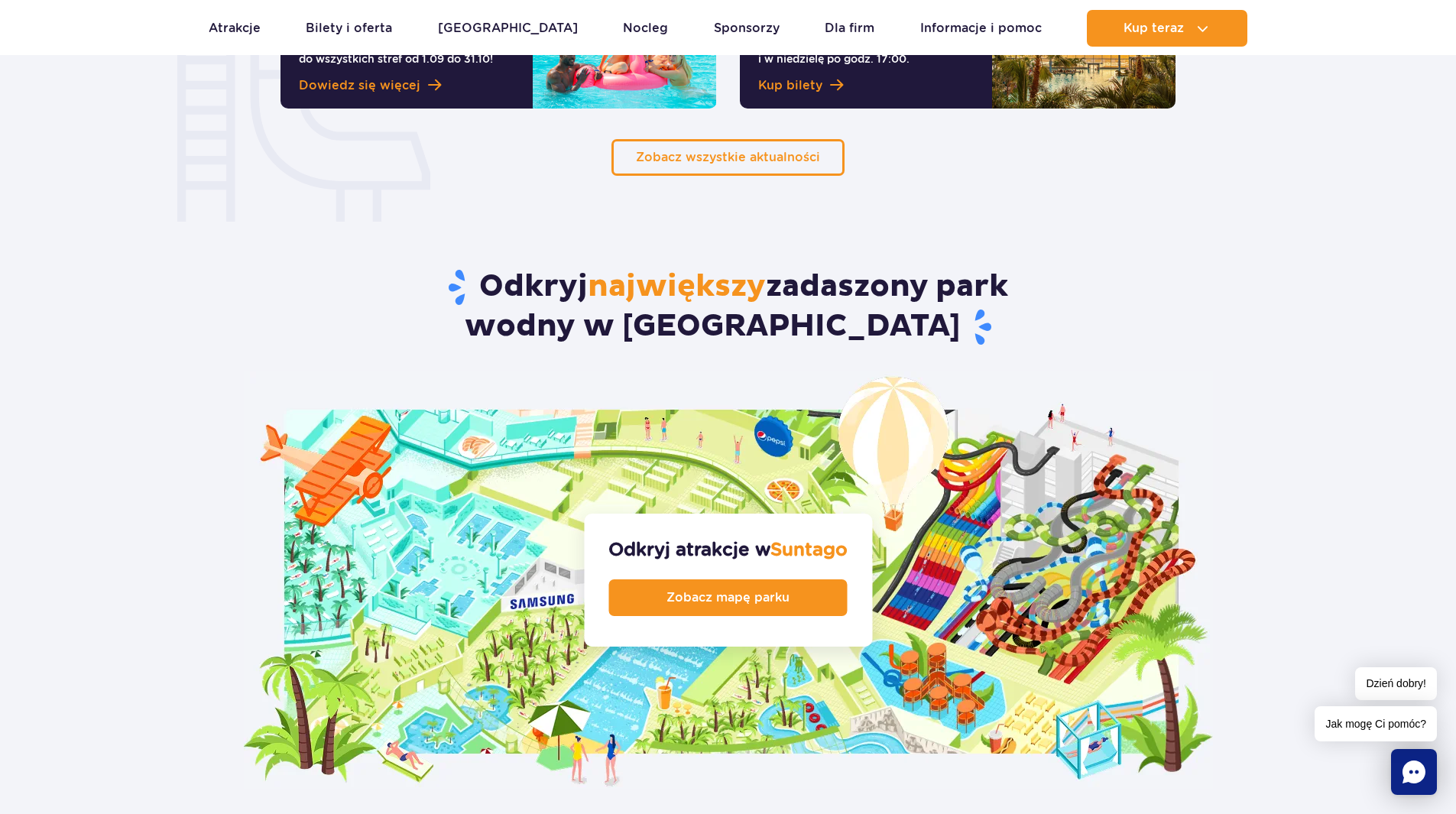
drag, startPoint x: 187, startPoint y: 318, endPoint x: 217, endPoint y: 312, distance: 30.6
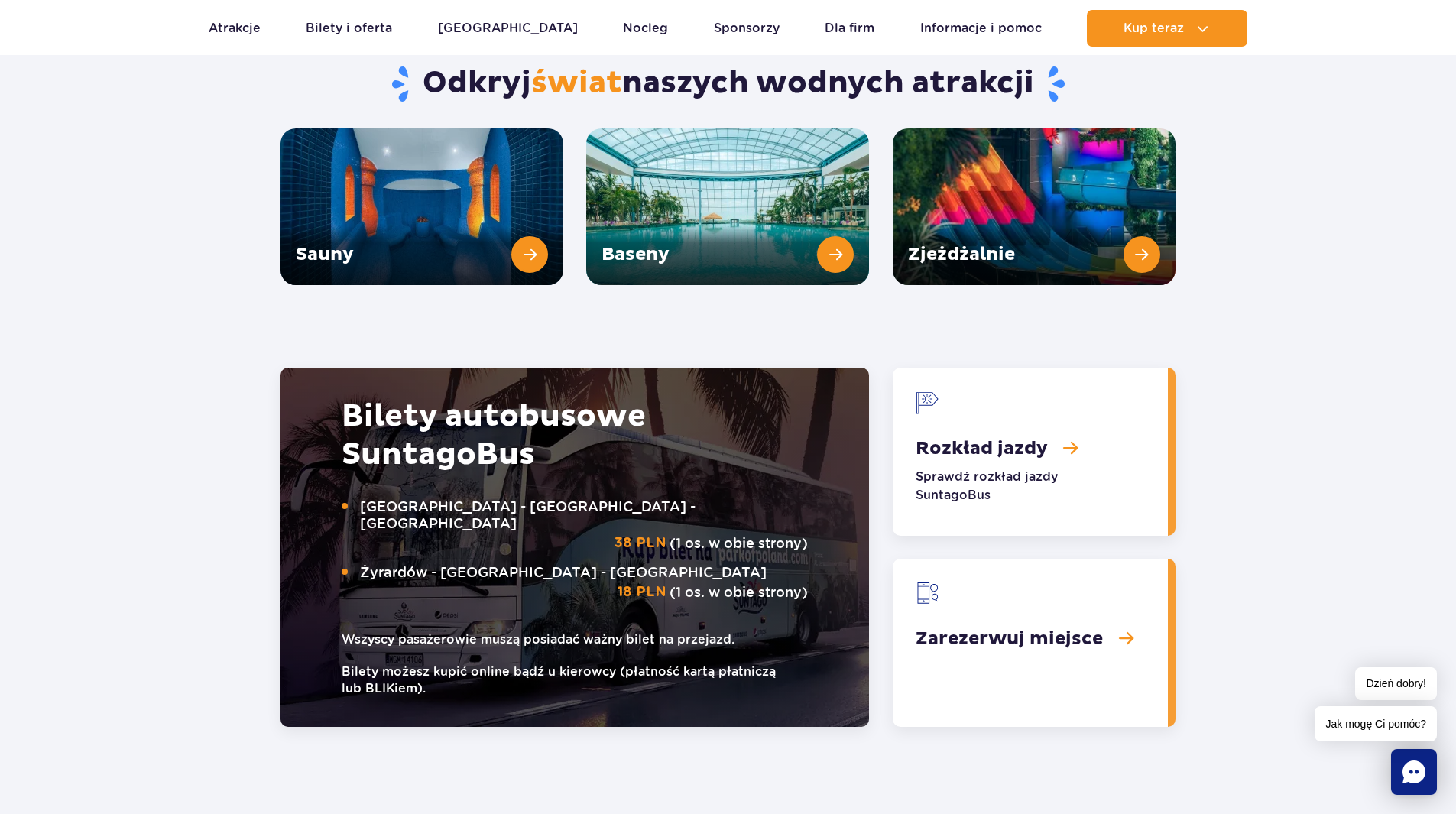
scroll to position [2294, 0]
